Goal: Task Accomplishment & Management: Use online tool/utility

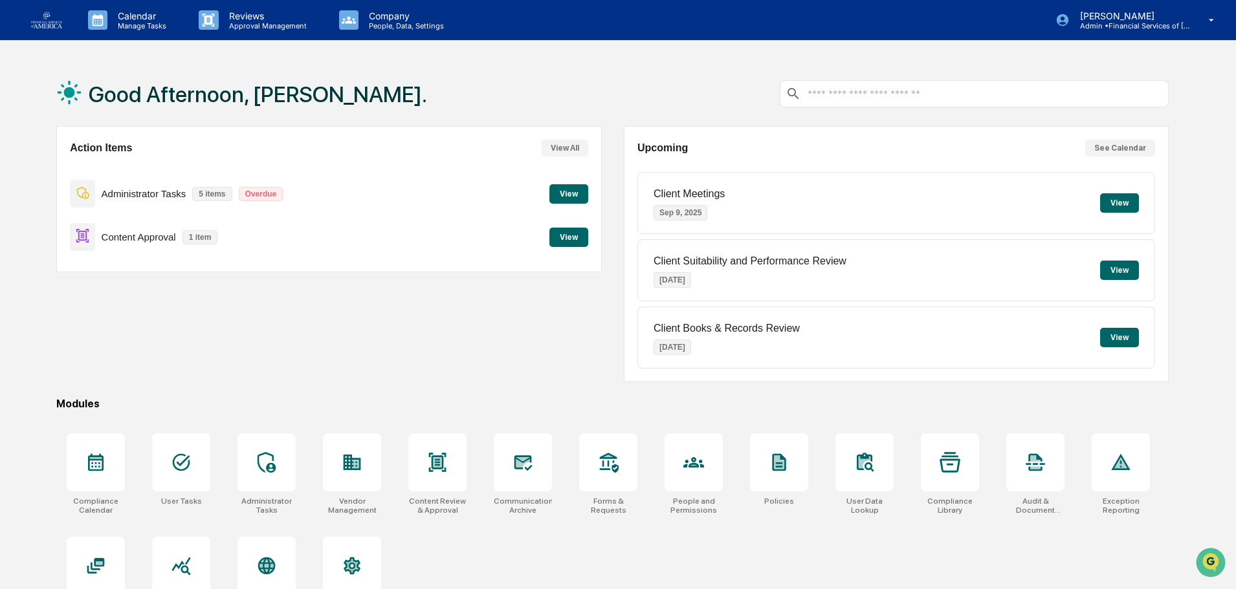
click at [565, 236] on button "View" at bounding box center [568, 237] width 39 height 19
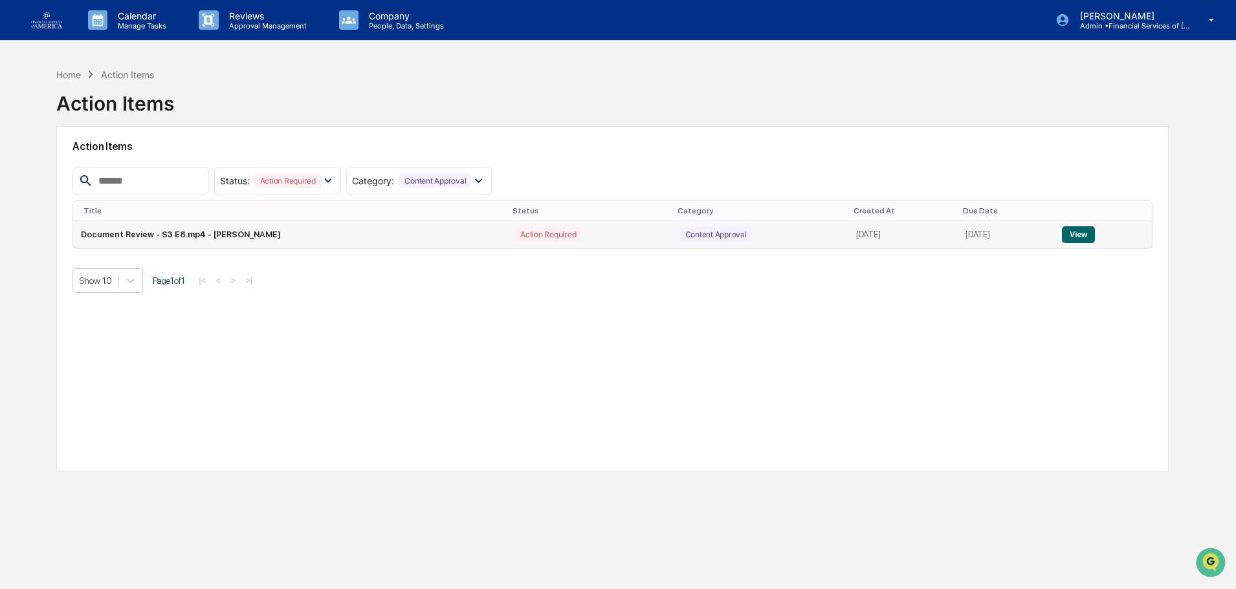
click at [1079, 233] on button "View" at bounding box center [1078, 234] width 33 height 17
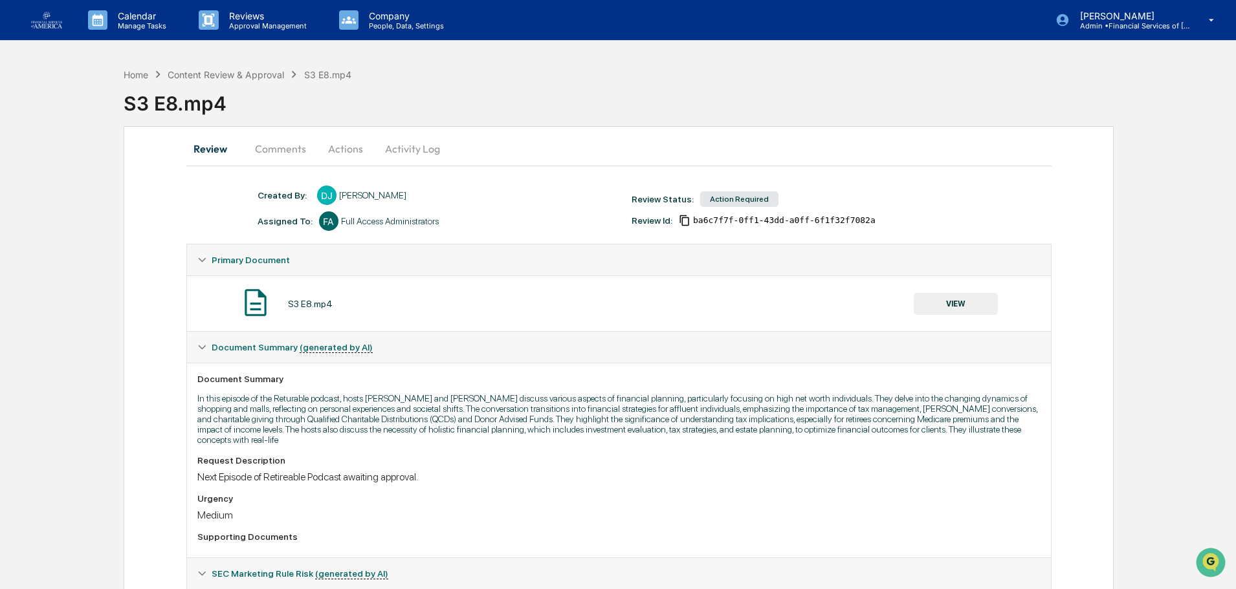
click at [972, 303] on button "VIEW" at bounding box center [956, 304] width 84 height 22
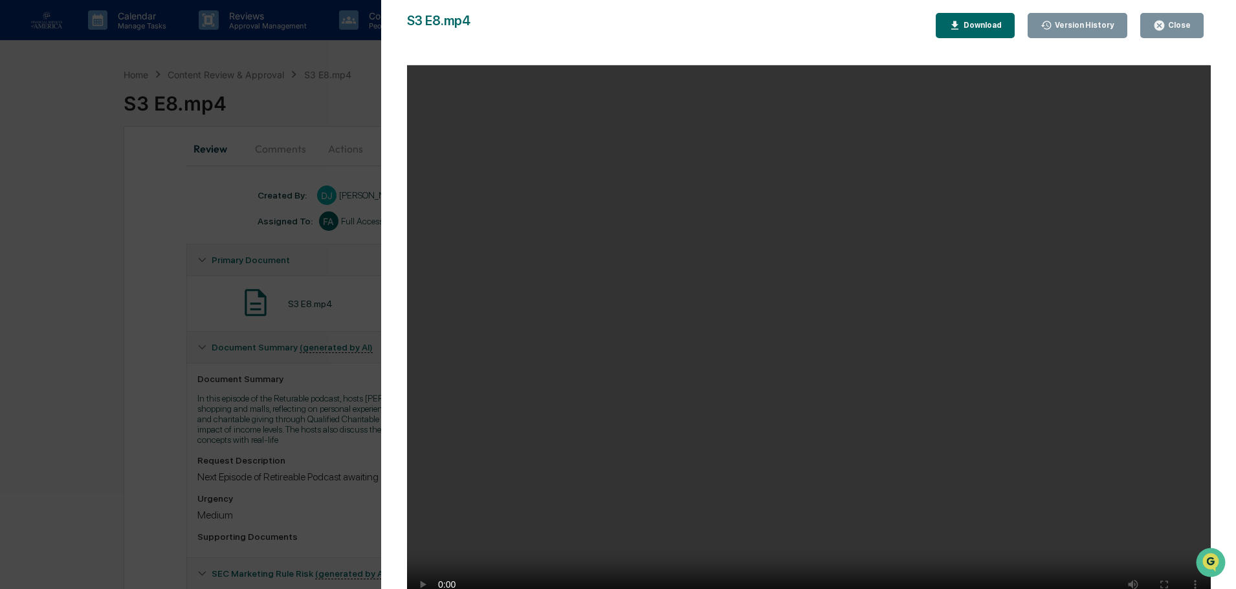
click at [1159, 32] on button "Close" at bounding box center [1171, 25] width 63 height 25
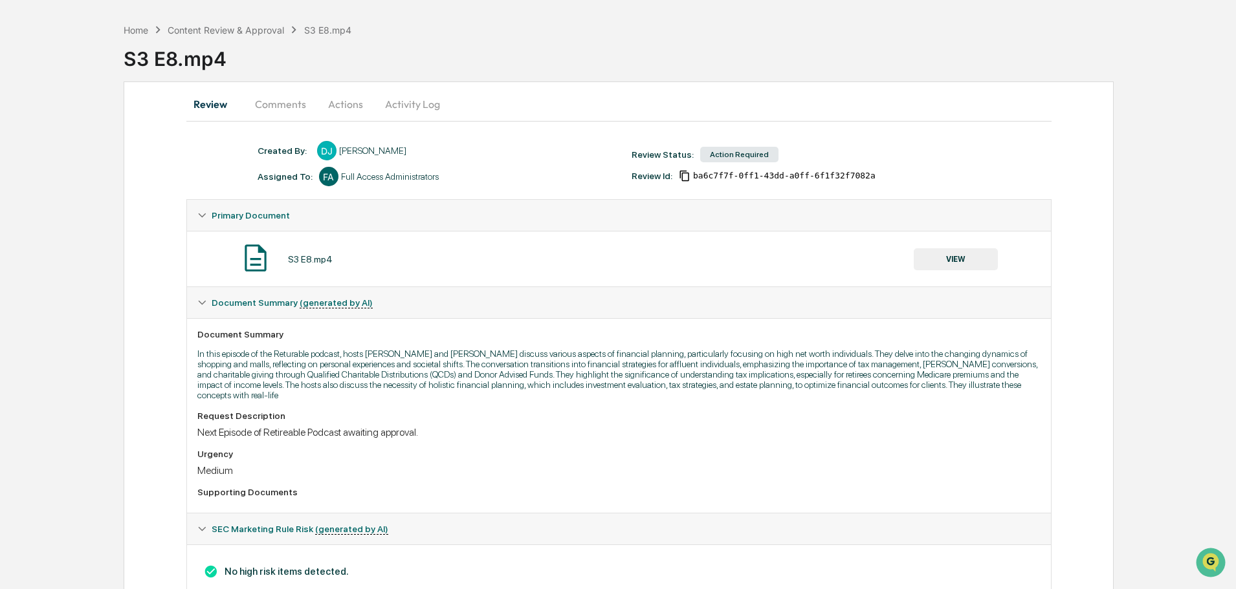
scroll to position [109, 0]
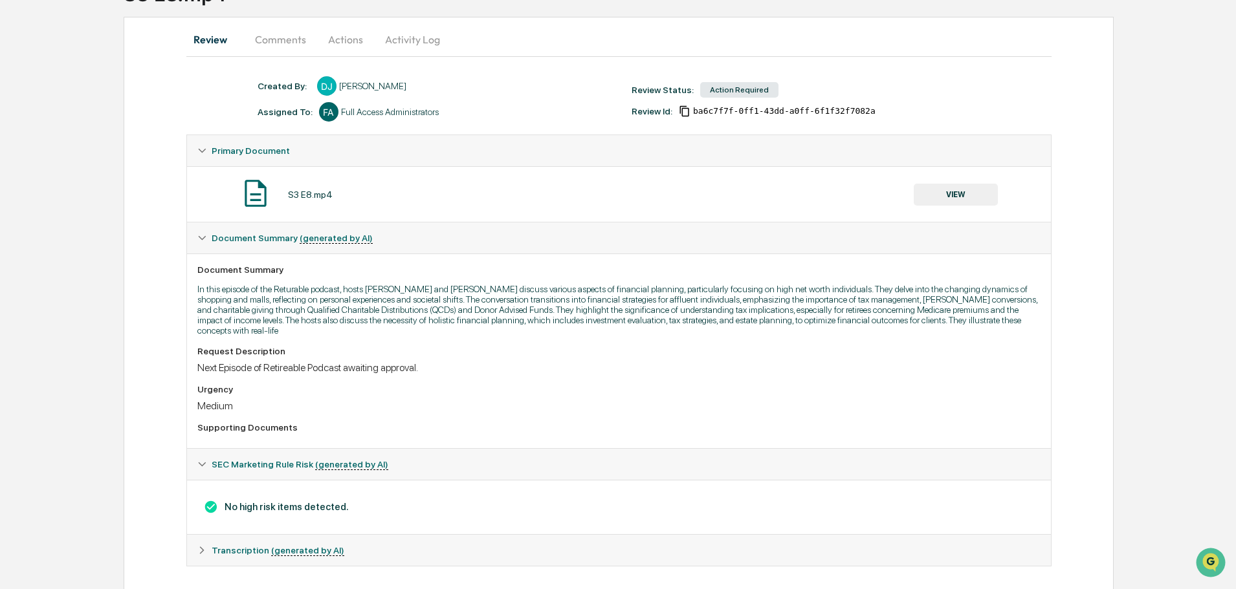
click at [212, 149] on span "Primary Document" at bounding box center [251, 151] width 78 height 10
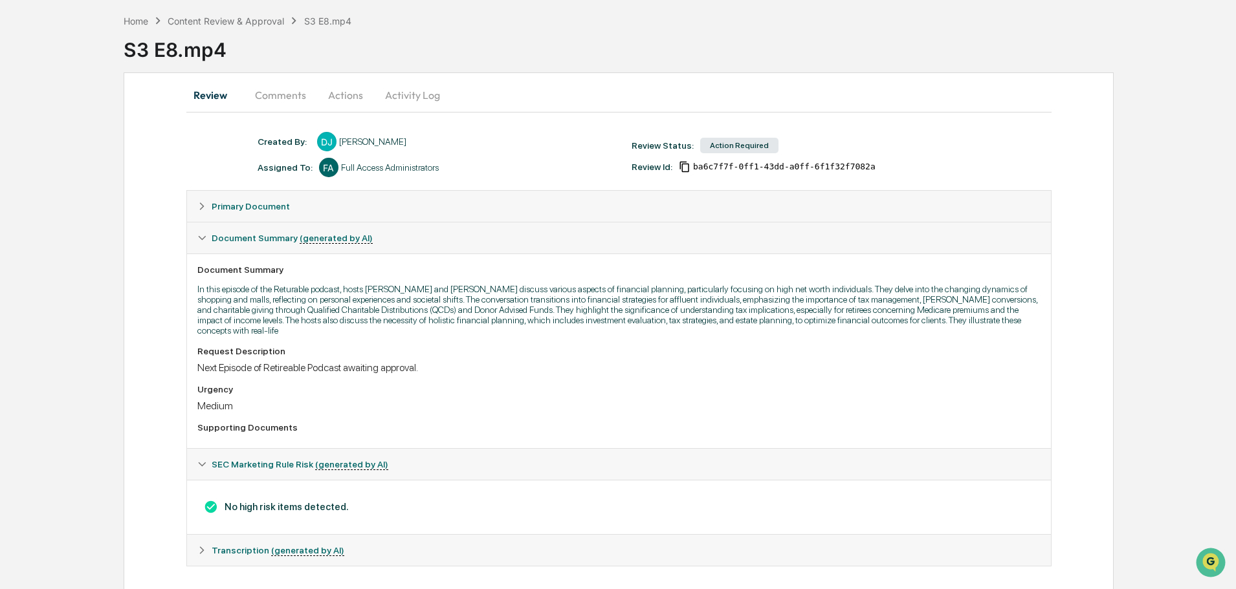
click at [204, 199] on div "Primary Document" at bounding box center [619, 206] width 864 height 31
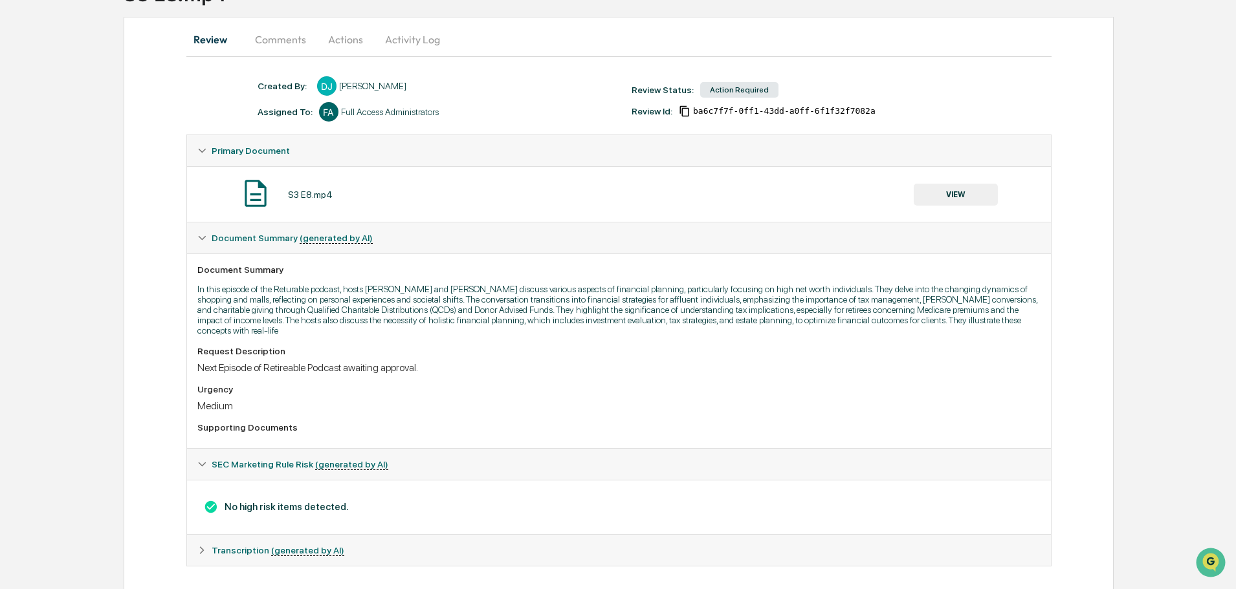
click at [292, 37] on button "Comments" at bounding box center [281, 39] width 72 height 31
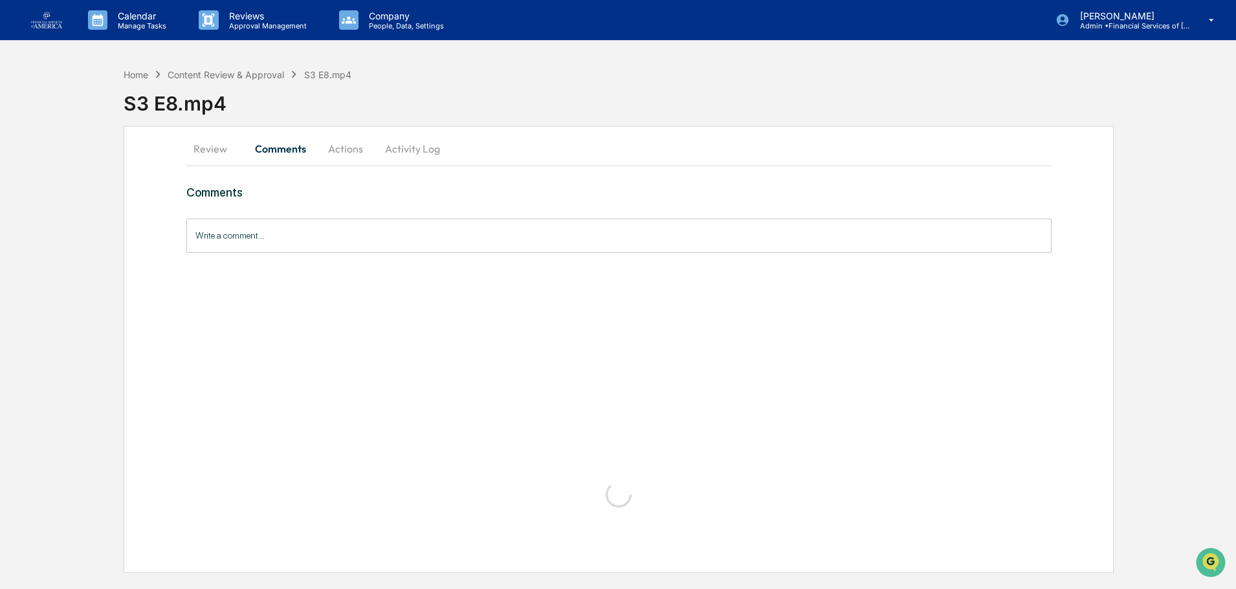
scroll to position [0, 0]
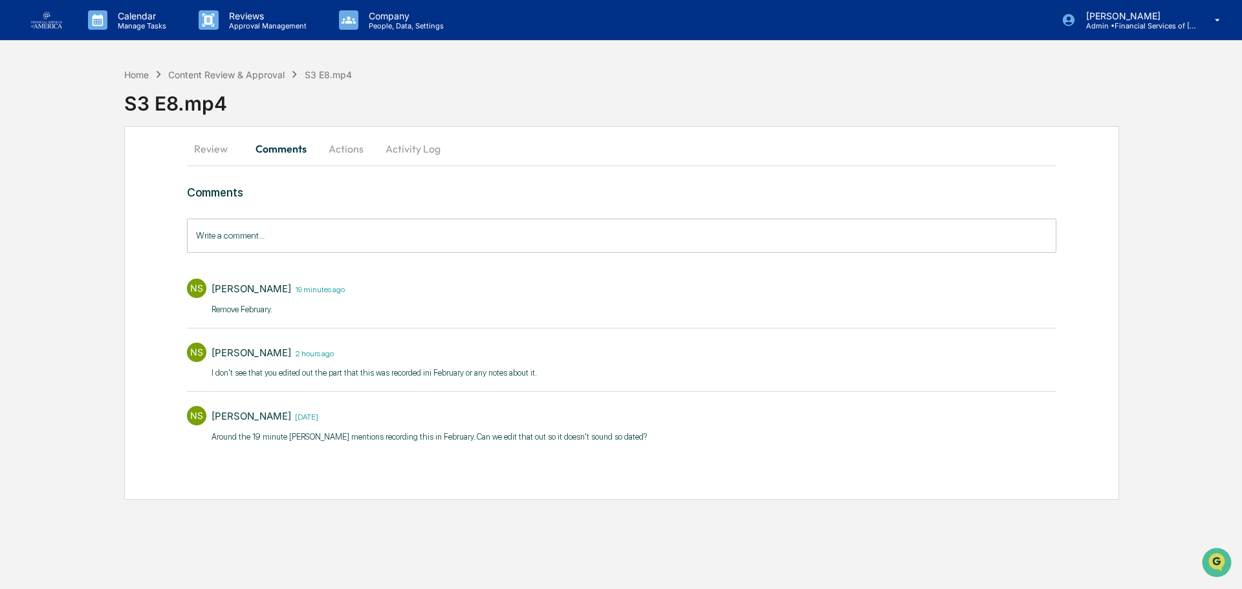
click at [342, 43] on div "Calendar Manage Tasks Reviews Approval Management Company People, Data, Setting…" at bounding box center [621, 294] width 1242 height 589
click at [349, 148] on button "Actions" at bounding box center [346, 148] width 58 height 31
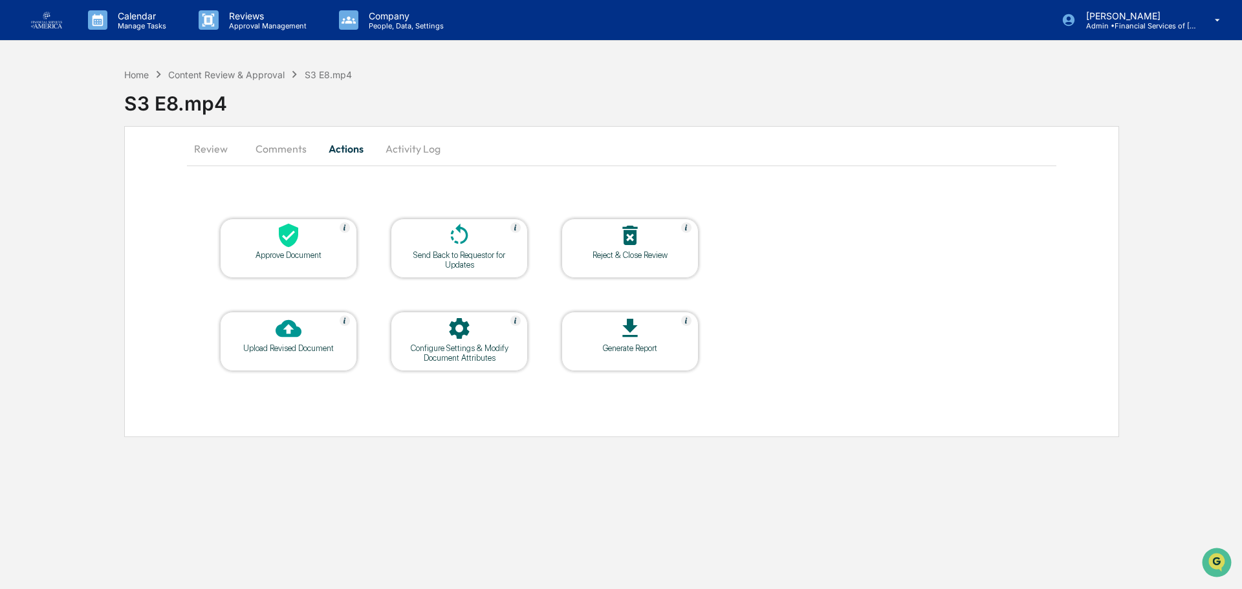
click at [413, 146] on button "Activity Log" at bounding box center [413, 148] width 76 height 31
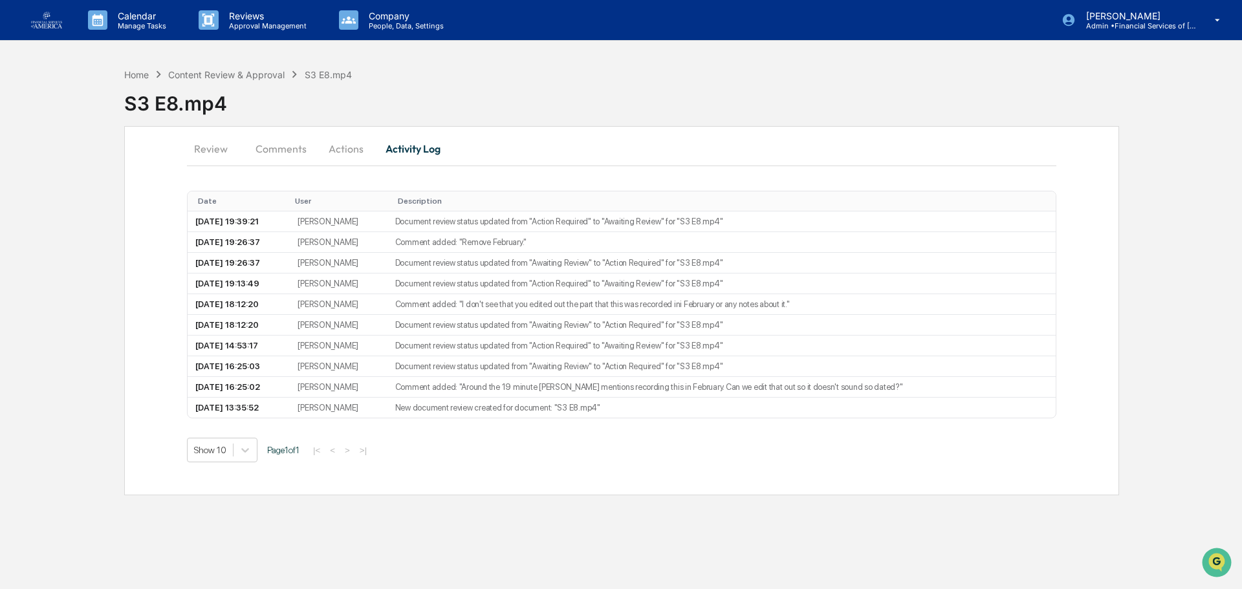
click at [413, 146] on button "Activity Log" at bounding box center [413, 148] width 76 height 31
click at [457, 224] on td "Document review status updated from "Action Required" to "Awaiting Review" for …" at bounding box center [722, 222] width 668 height 21
click at [193, 142] on button "Review" at bounding box center [216, 148] width 58 height 31
